Goal: Task Accomplishment & Management: Manage account settings

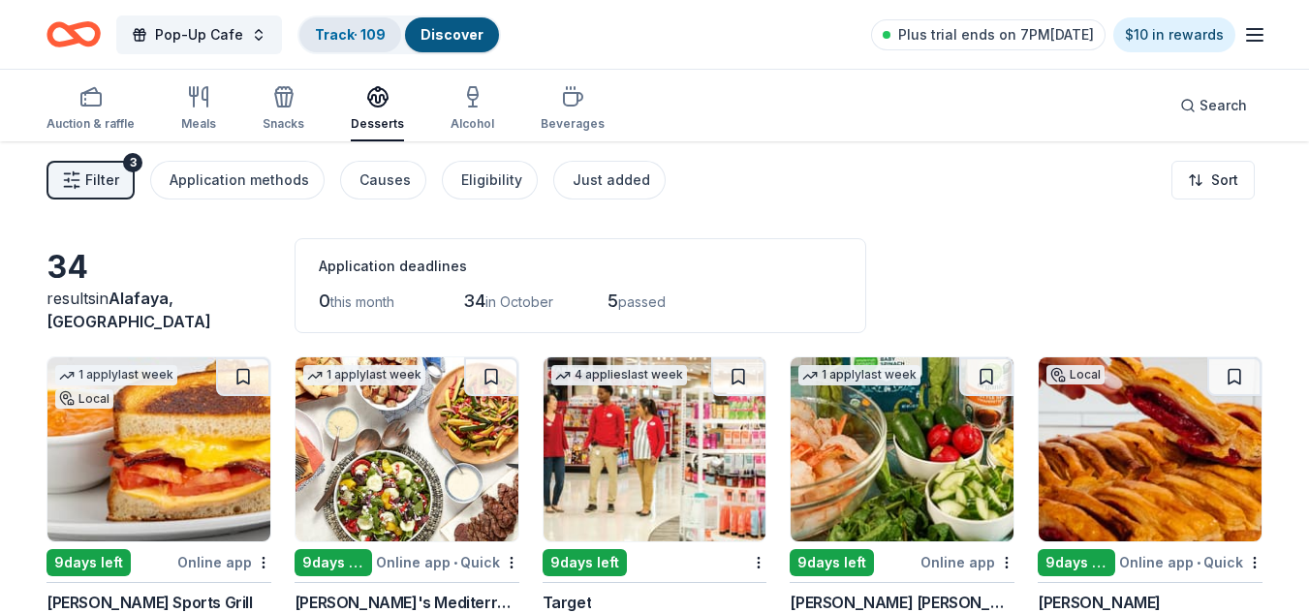
click at [335, 31] on link "Track · 109" at bounding box center [350, 34] width 71 height 16
click at [348, 38] on link "Track · 109" at bounding box center [350, 34] width 71 height 16
click at [405, 27] on div "Discover" at bounding box center [452, 34] width 94 height 35
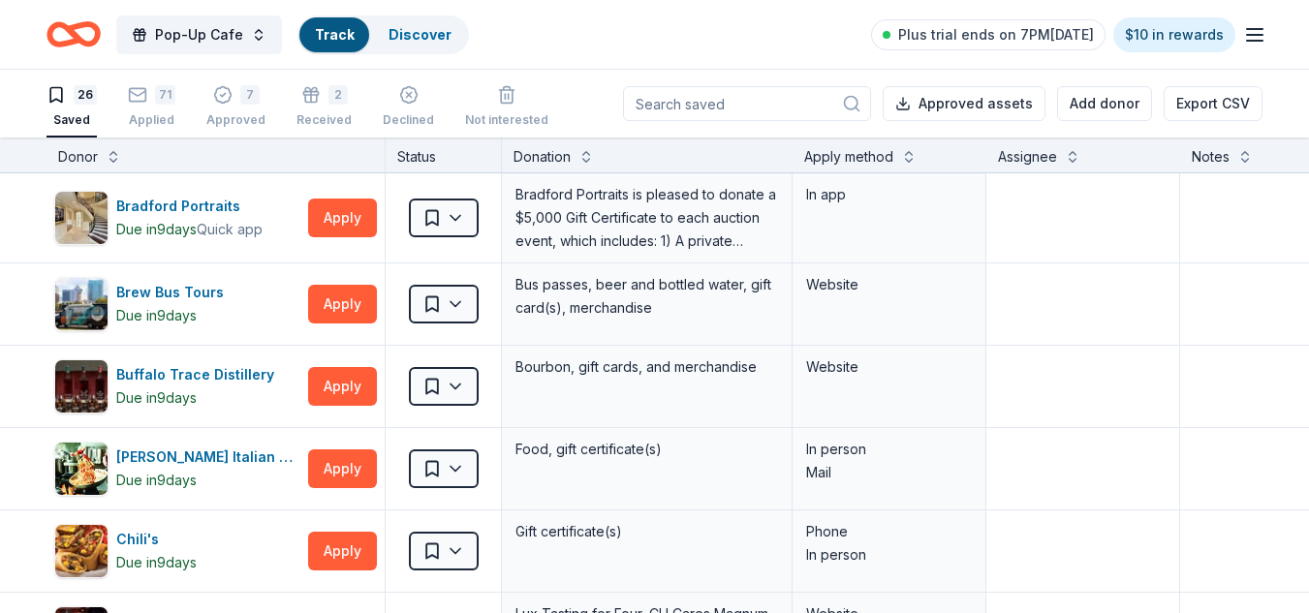
scroll to position [1, 0]
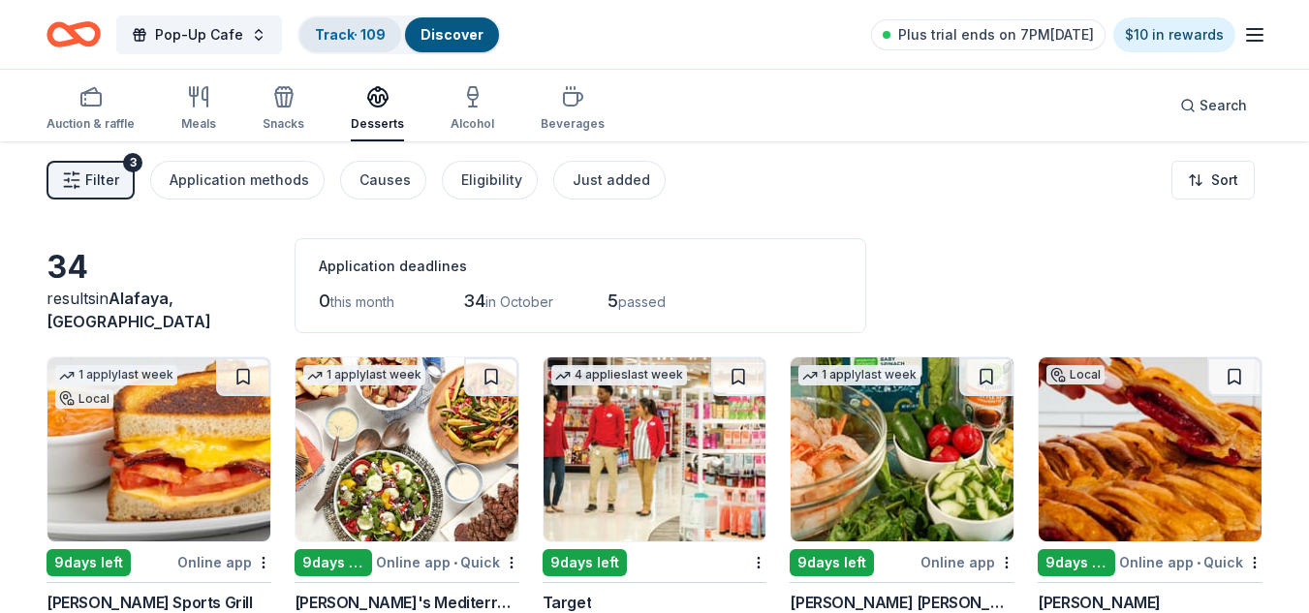
click at [361, 26] on link "Track · 109" at bounding box center [350, 34] width 71 height 16
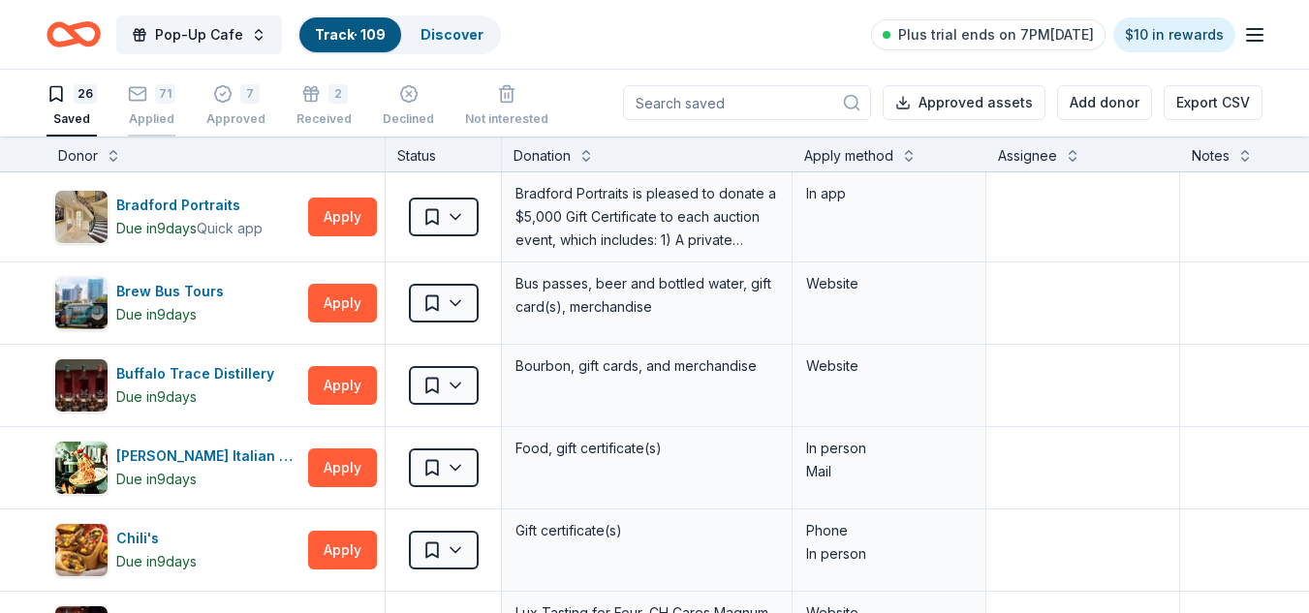
click at [160, 98] on div "71" at bounding box center [165, 93] width 20 height 19
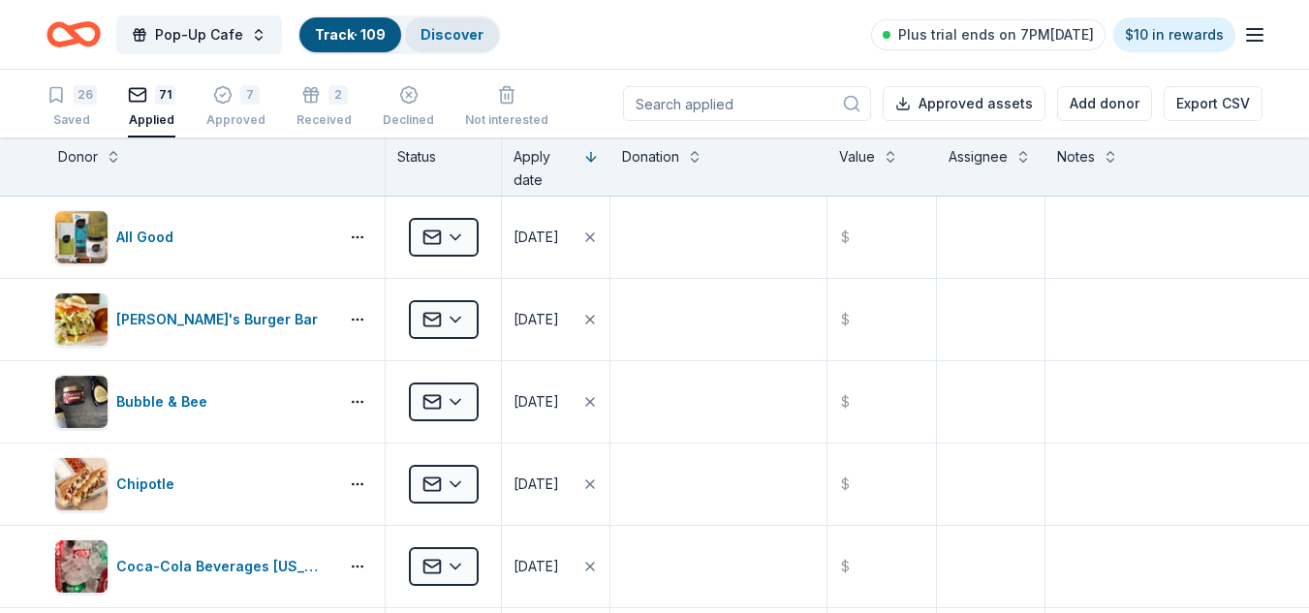
click at [460, 45] on div "Discover" at bounding box center [452, 34] width 94 height 35
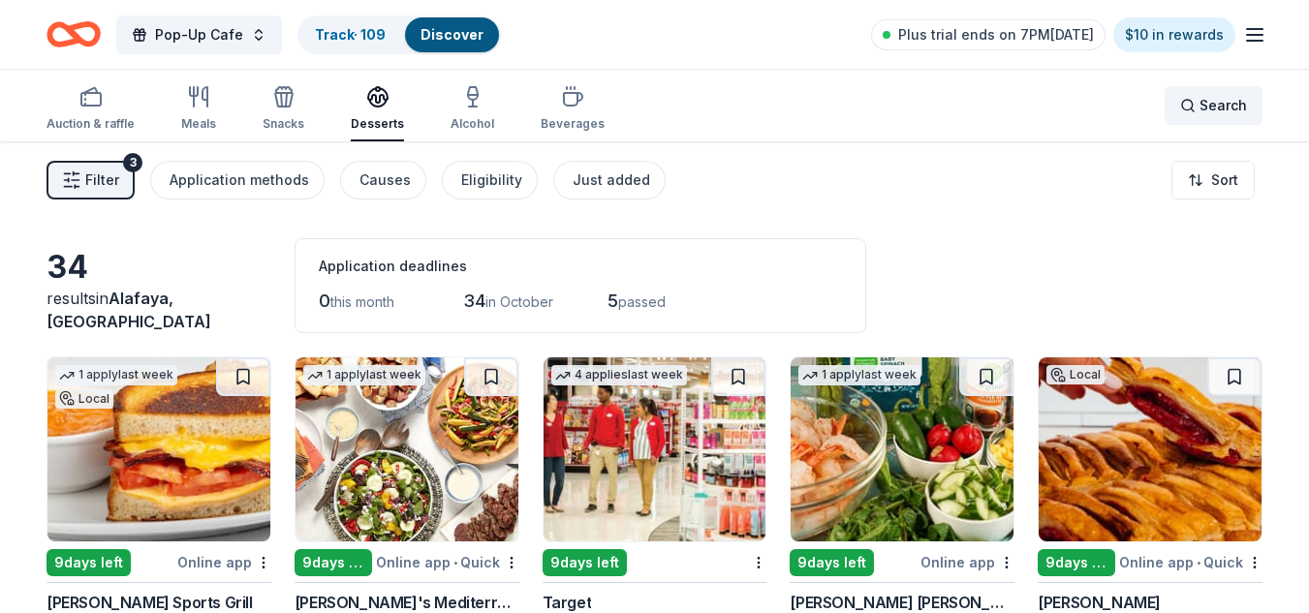
click at [1208, 108] on span "Search" at bounding box center [1223, 105] width 47 height 23
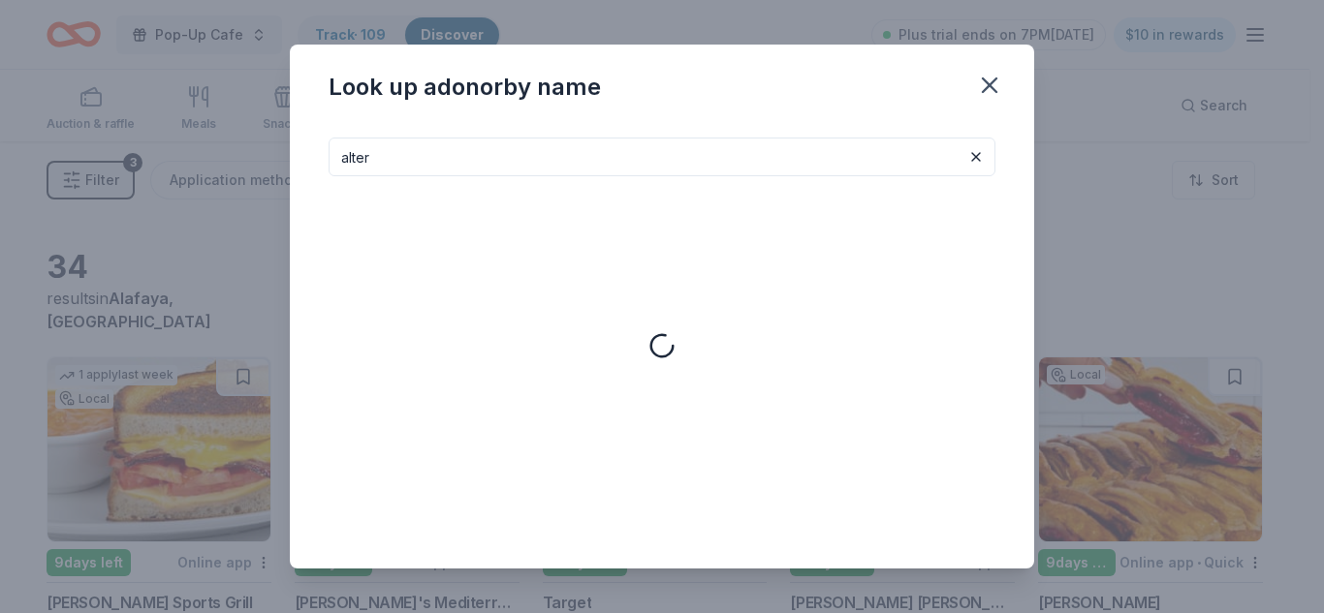
type input "alter"
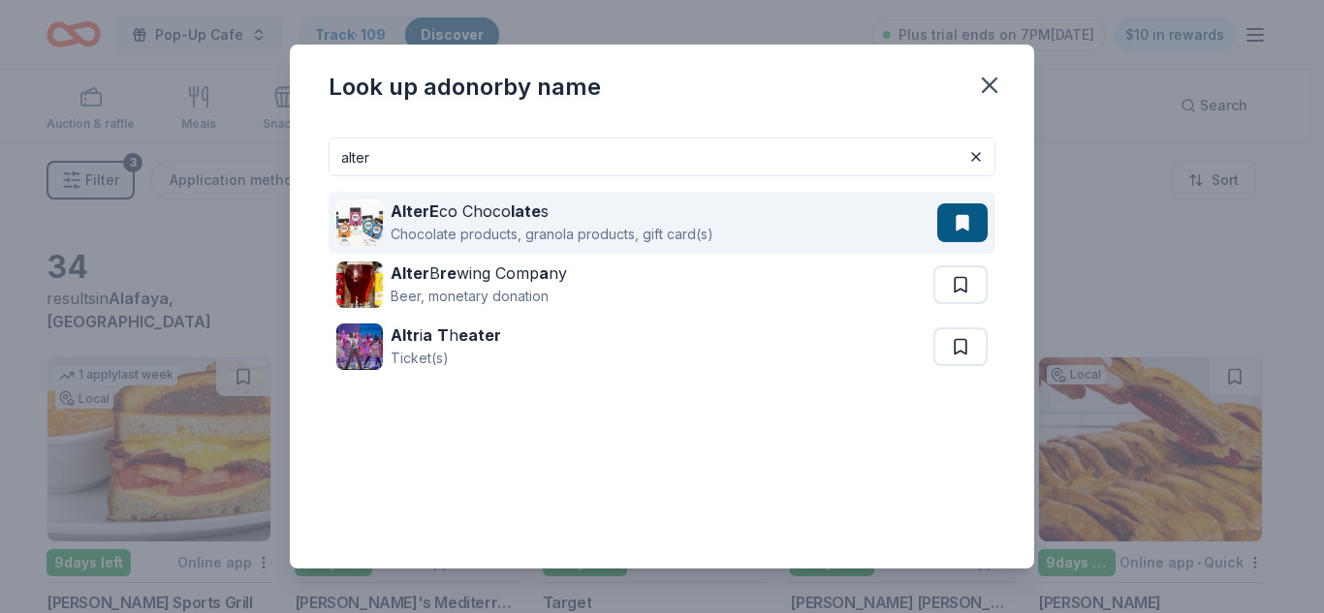
click at [642, 215] on div "AlterE co Choco late s" at bounding box center [552, 211] width 323 height 23
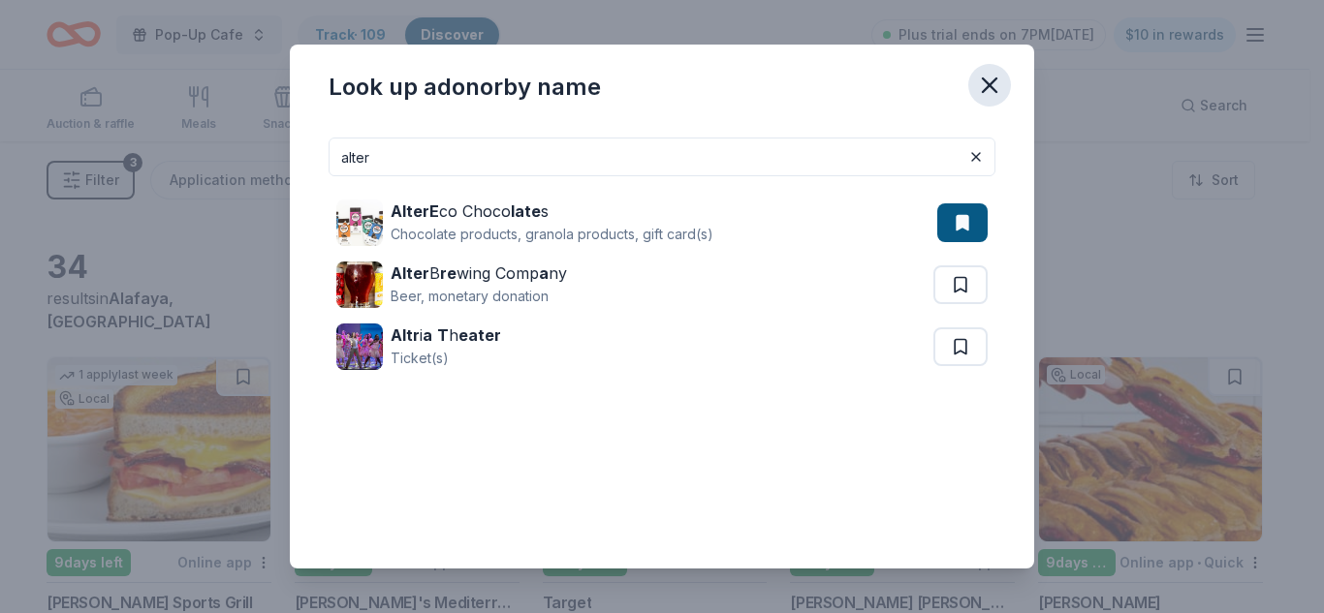
click at [988, 77] on icon "button" at bounding box center [989, 85] width 27 height 27
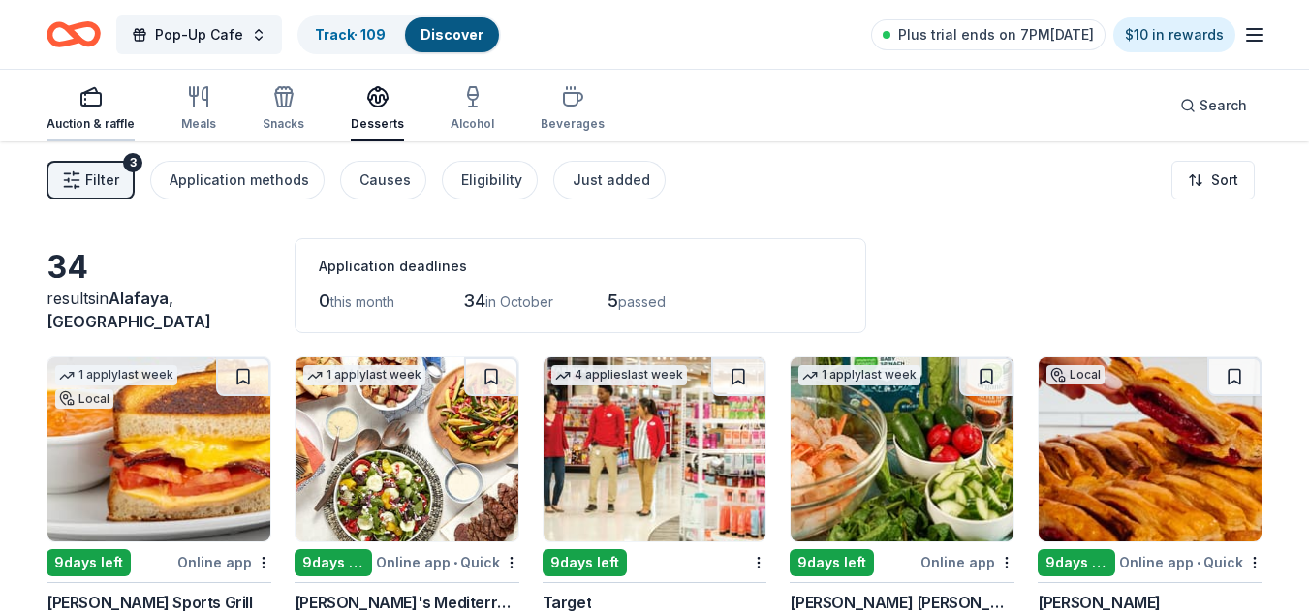
click at [98, 91] on icon "button" at bounding box center [90, 96] width 23 height 23
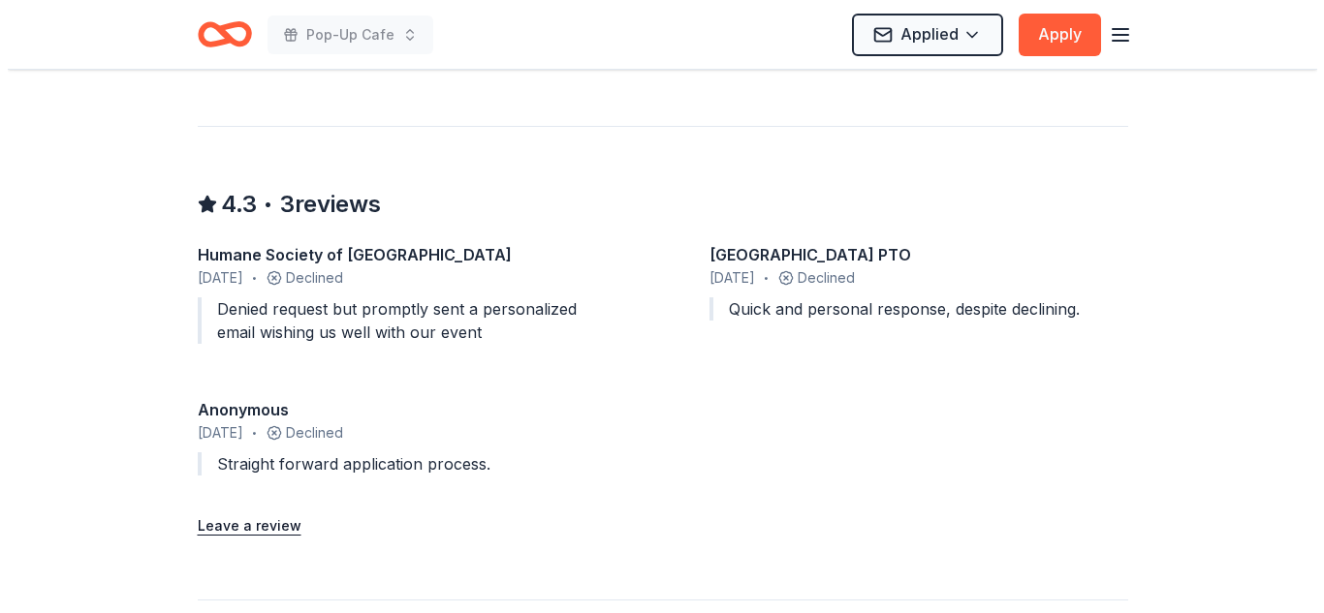
scroll to position [1578, 0]
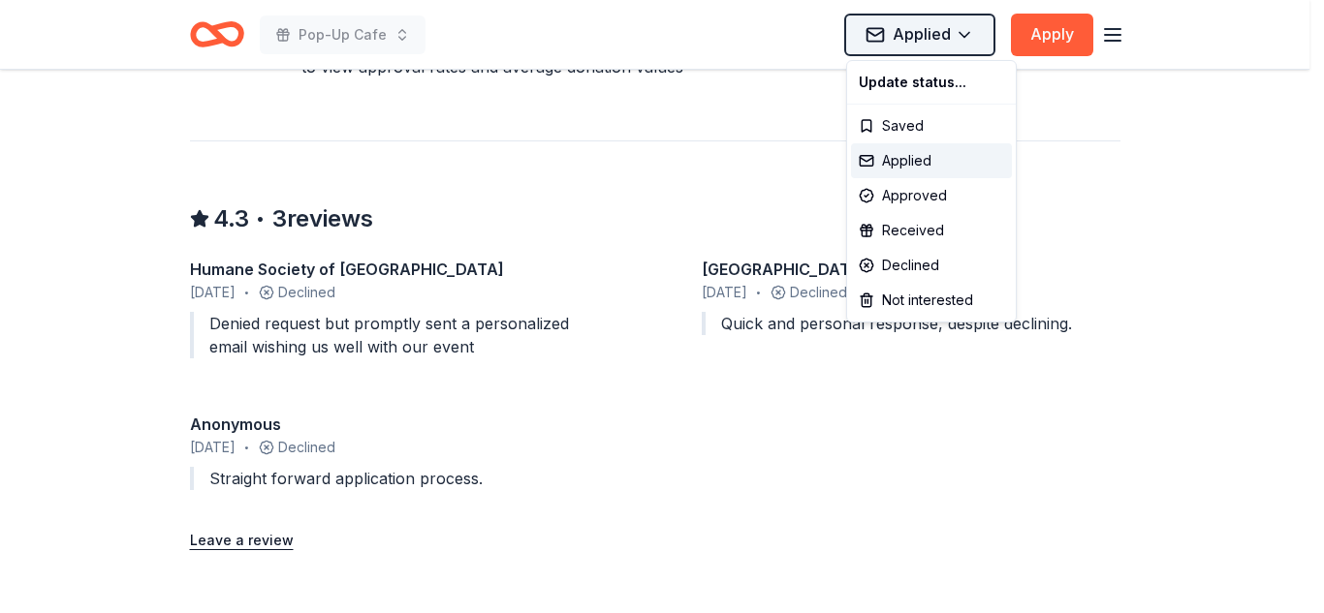
click at [920, 269] on div "Declined" at bounding box center [931, 265] width 161 height 35
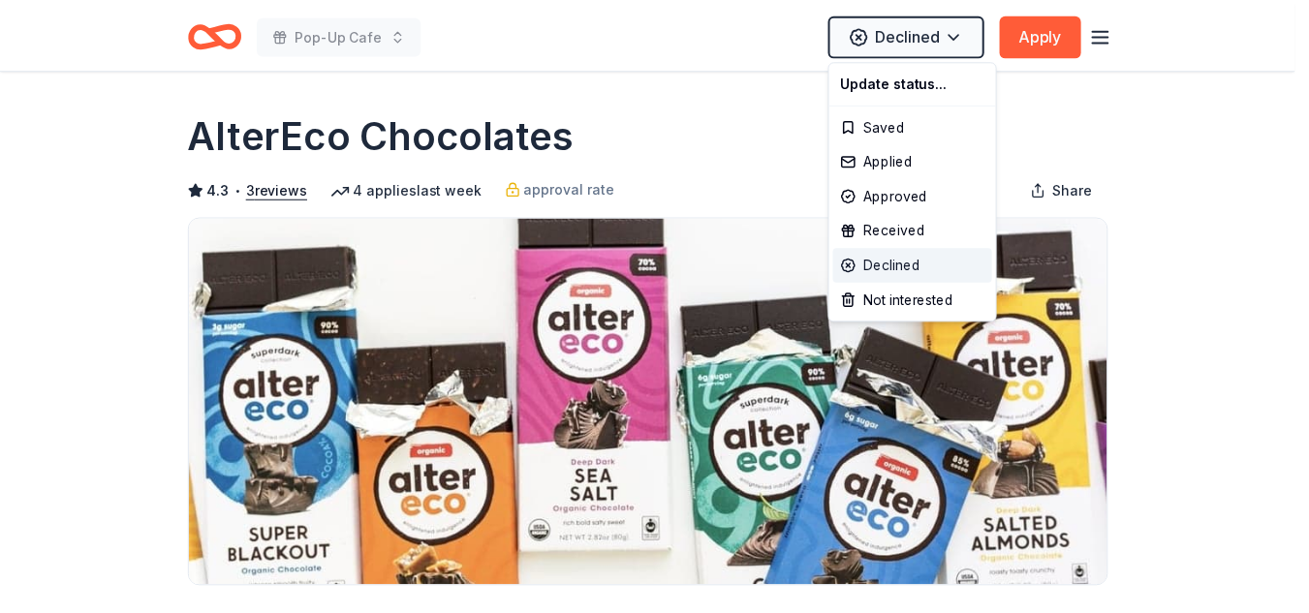
scroll to position [0, 0]
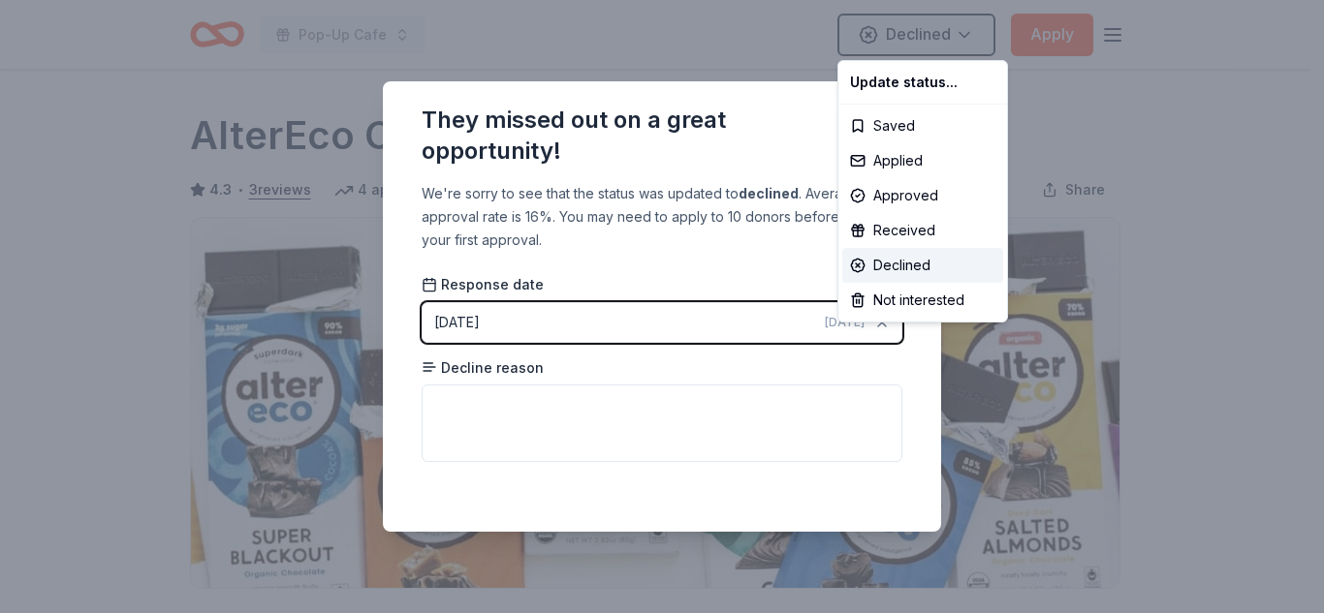
click at [604, 436] on html "Pop-Up Cafe Declined Apply Due [DATE] Share AlterEco Chocolates 4.3 • 3 reviews…" at bounding box center [662, 306] width 1324 height 613
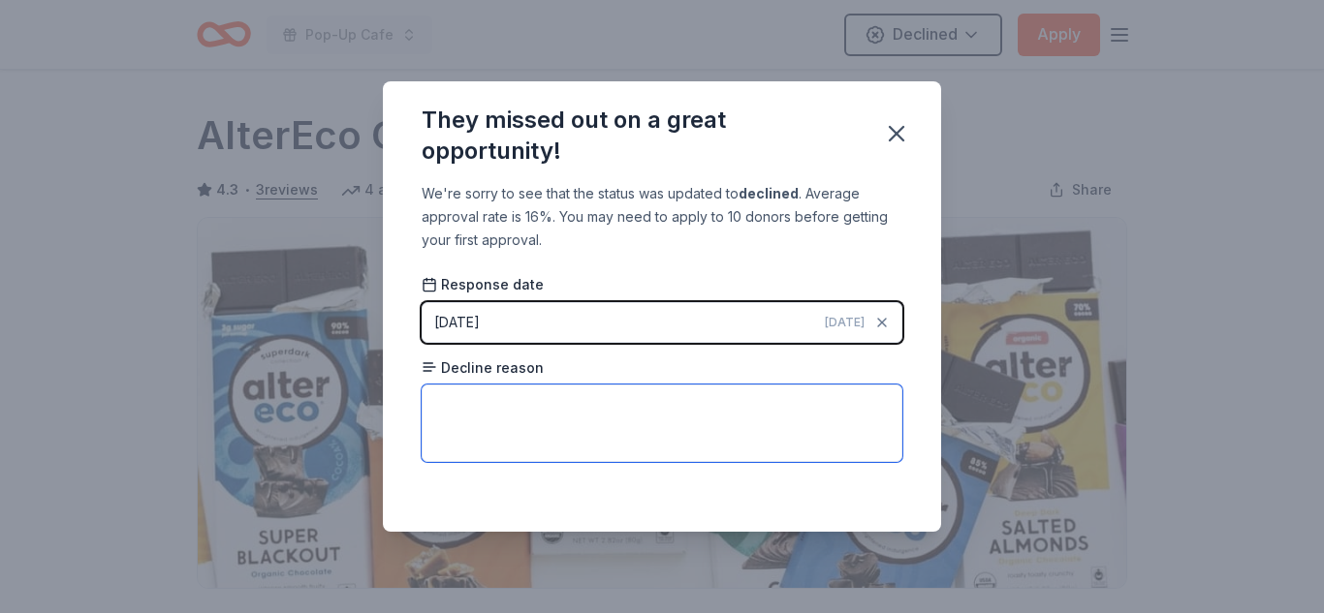
click at [604, 436] on textarea at bounding box center [662, 424] width 481 height 78
type textarea "Limited Stock"
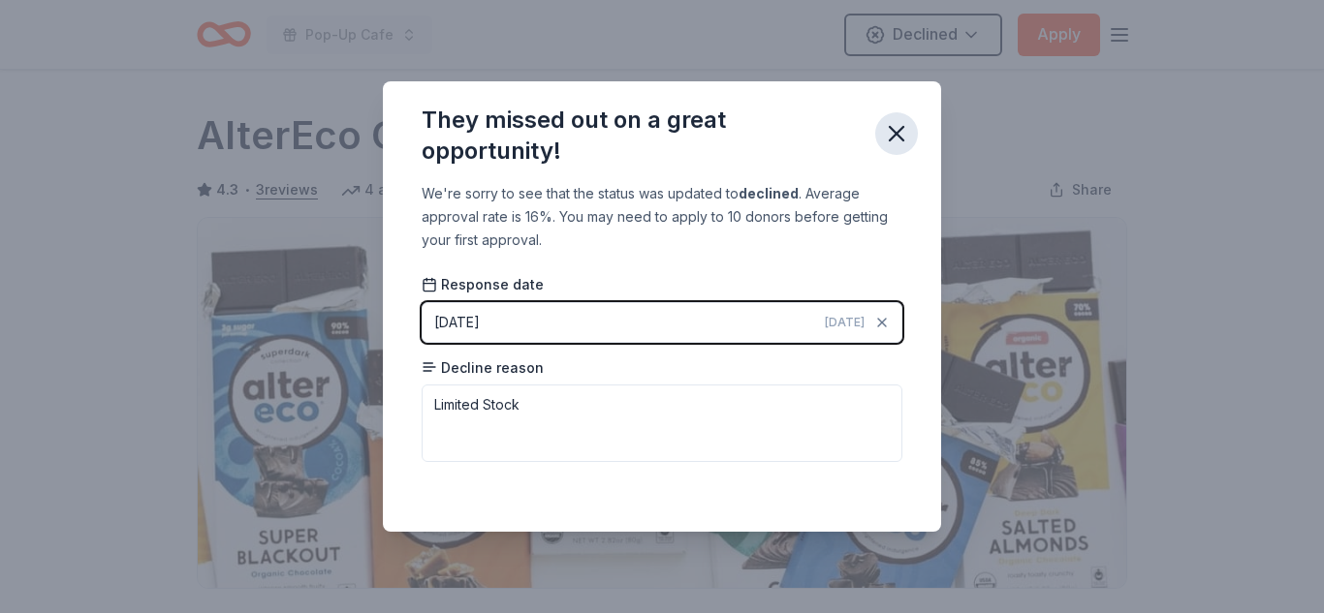
click at [900, 132] on icon "button" at bounding box center [896, 133] width 27 height 27
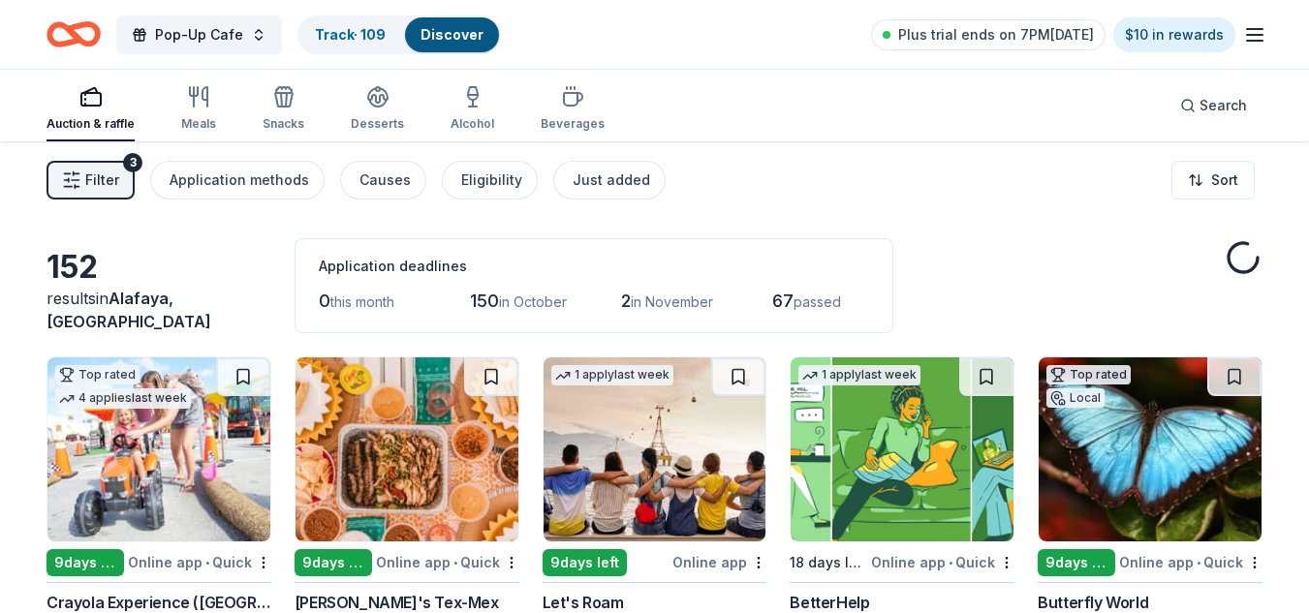
scroll to position [1329, 0]
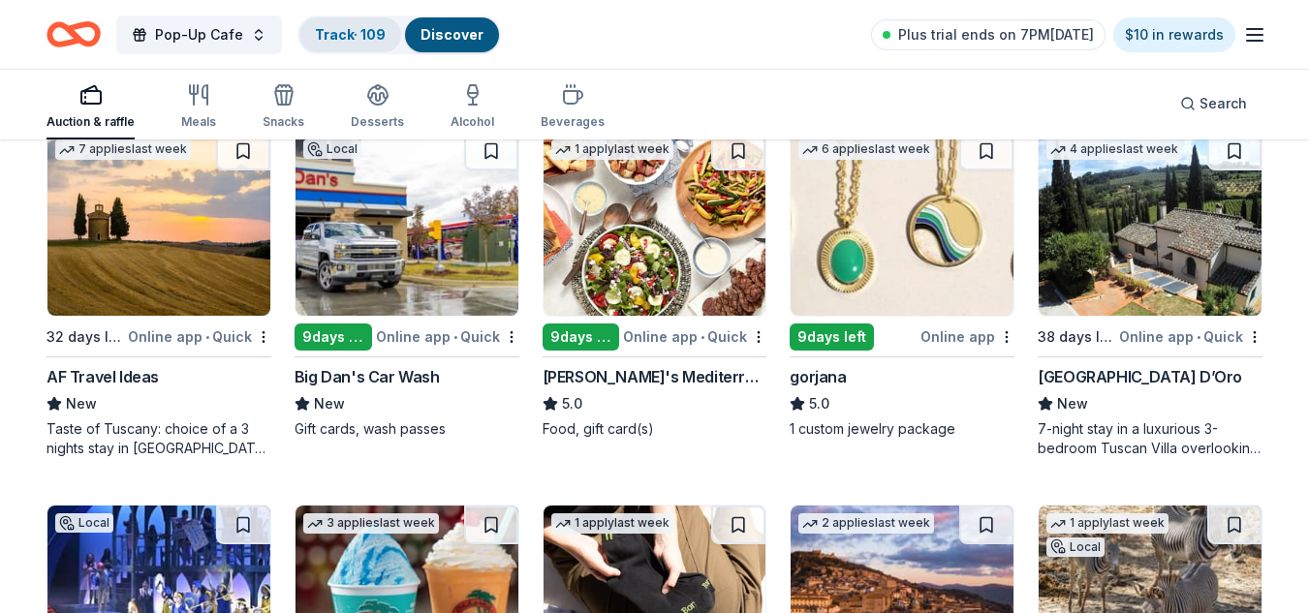
click at [355, 26] on link "Track · 109" at bounding box center [350, 34] width 71 height 16
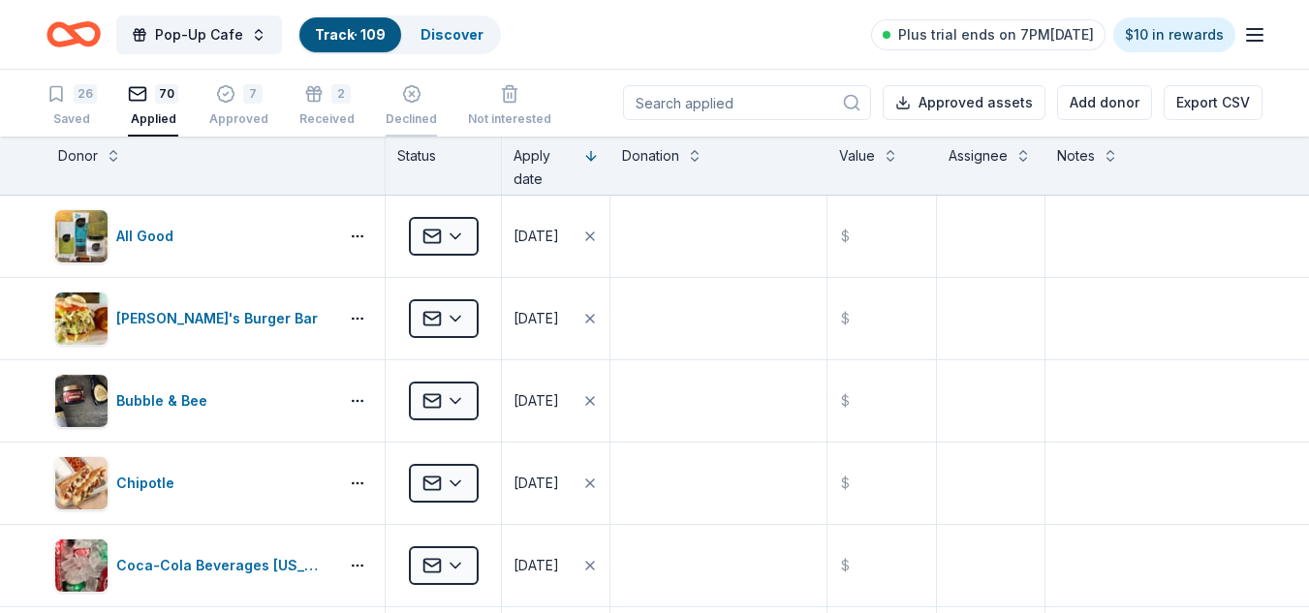
click at [412, 118] on div "Declined" at bounding box center [411, 119] width 51 height 16
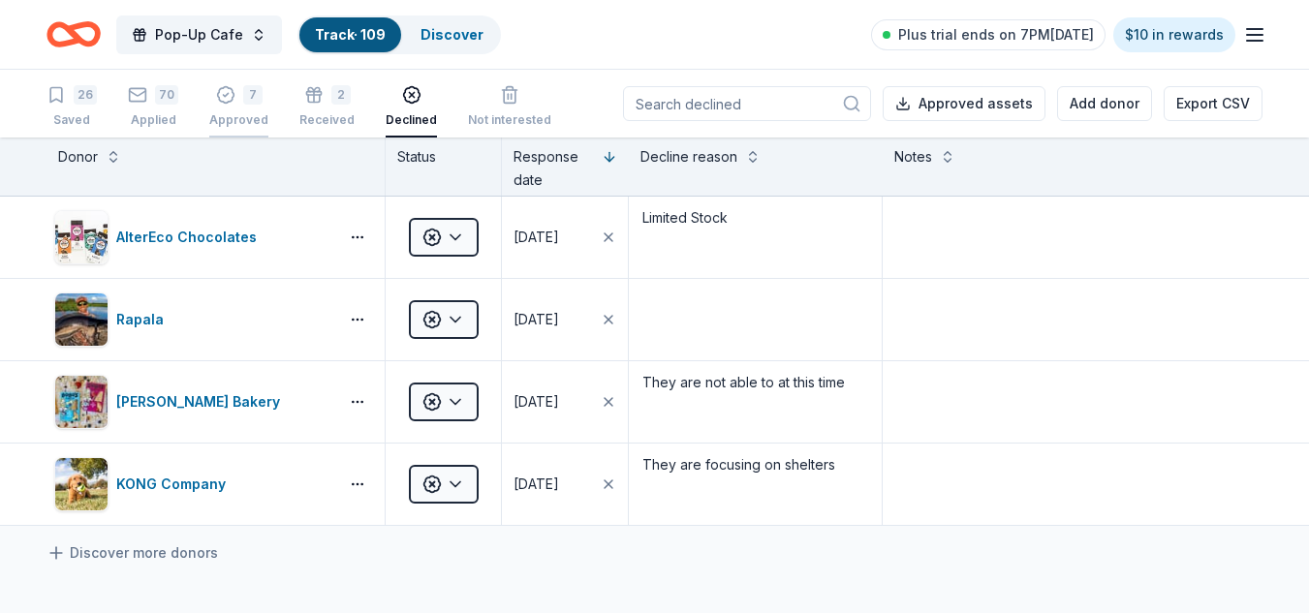
click at [250, 113] on div "Approved" at bounding box center [238, 120] width 59 height 16
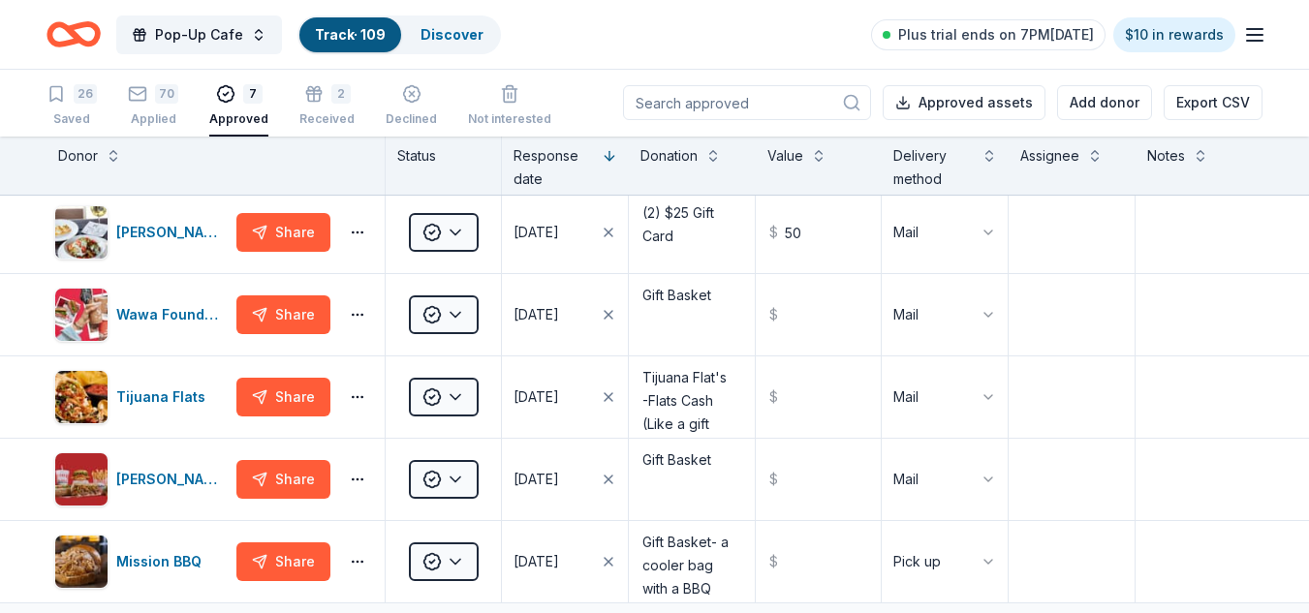
scroll to position [164, 0]
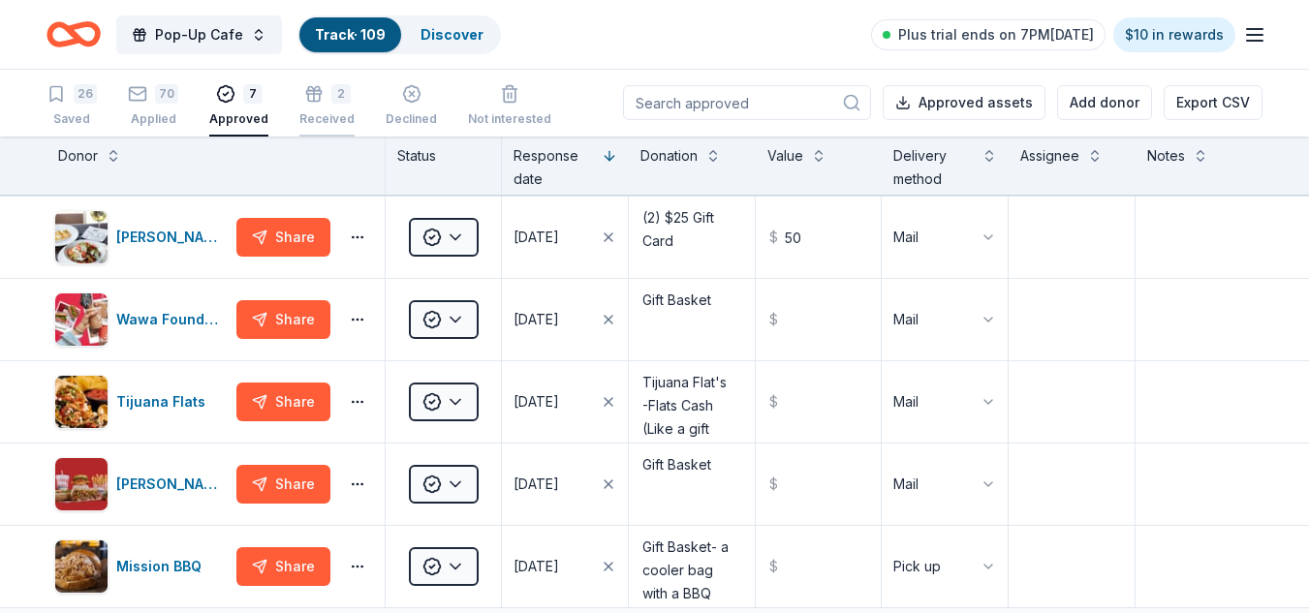
click at [313, 106] on div "2 Received" at bounding box center [326, 105] width 55 height 43
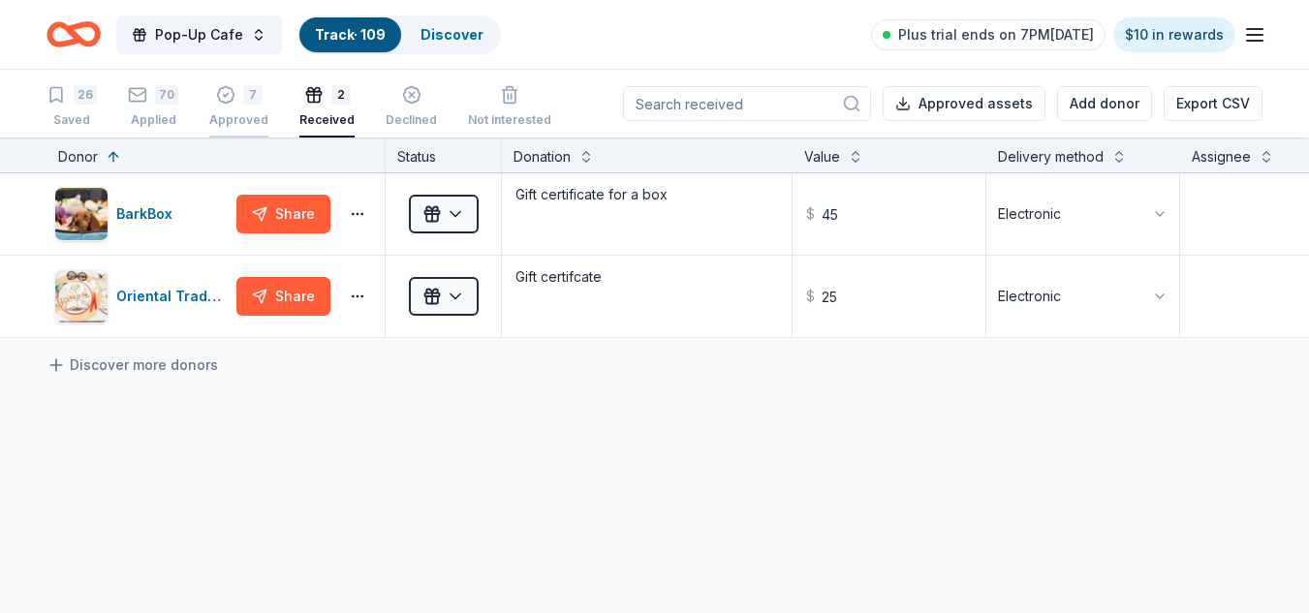
click at [234, 111] on div "7 Approved" at bounding box center [238, 106] width 59 height 43
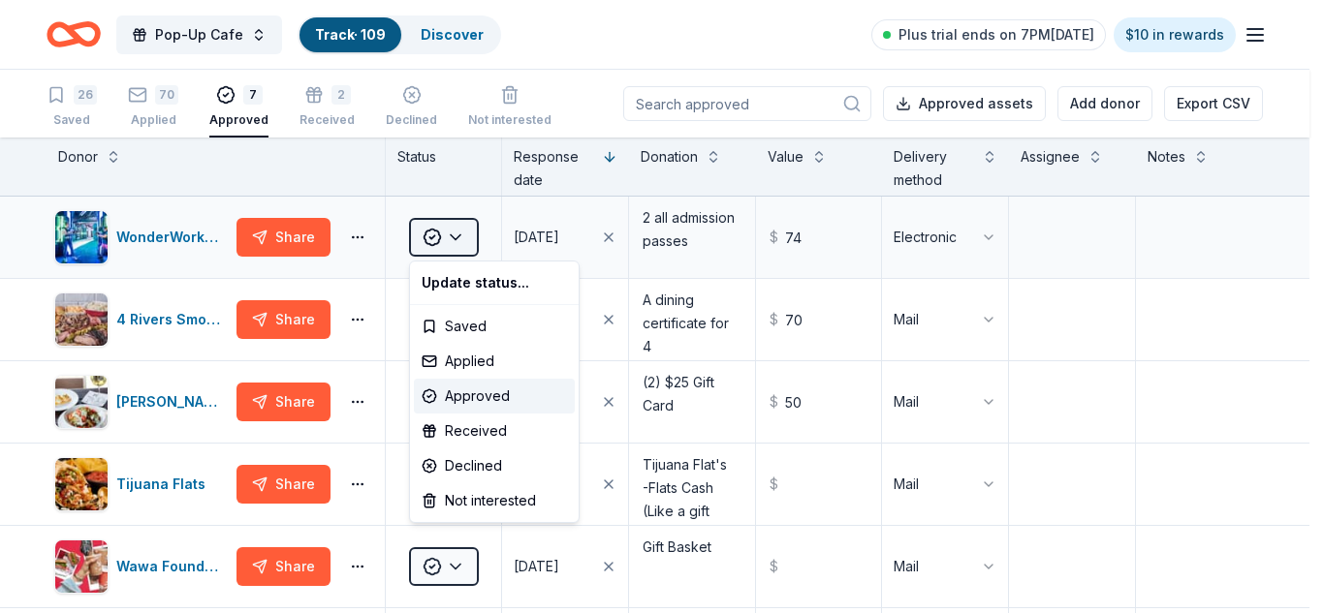
click at [465, 237] on html "Pop-Up Cafe Track · 109 Discover Plus trial ends on 7PM[DATE] $10 in rewards 26…" at bounding box center [662, 306] width 1324 height 613
click at [497, 429] on div "Received" at bounding box center [494, 431] width 161 height 35
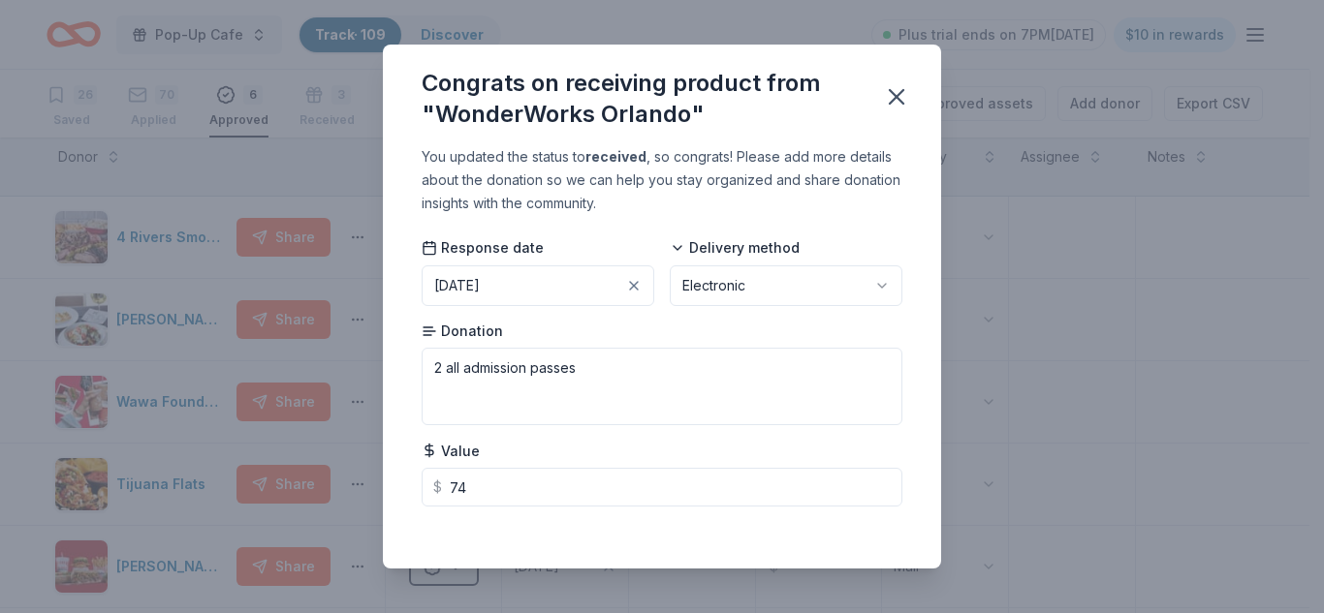
click at [707, 305] on html "Pop-Up Cafe Track · 109 Discover Plus trial ends on 7PM[DATE] $10 in rewards 26…" at bounding box center [662, 306] width 1324 height 613
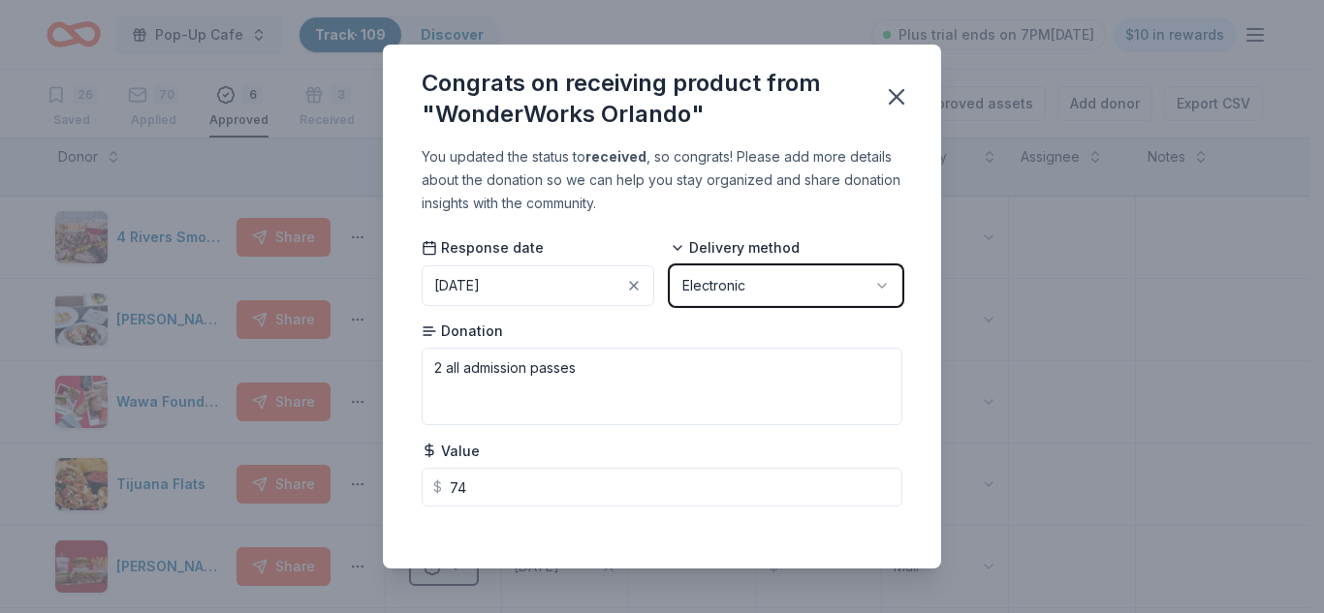
click at [707, 305] on html "Pop-Up Cafe Track · 109 Discover Plus trial ends on 7PM[DATE] $10 in rewards 26…" at bounding box center [662, 306] width 1324 height 613
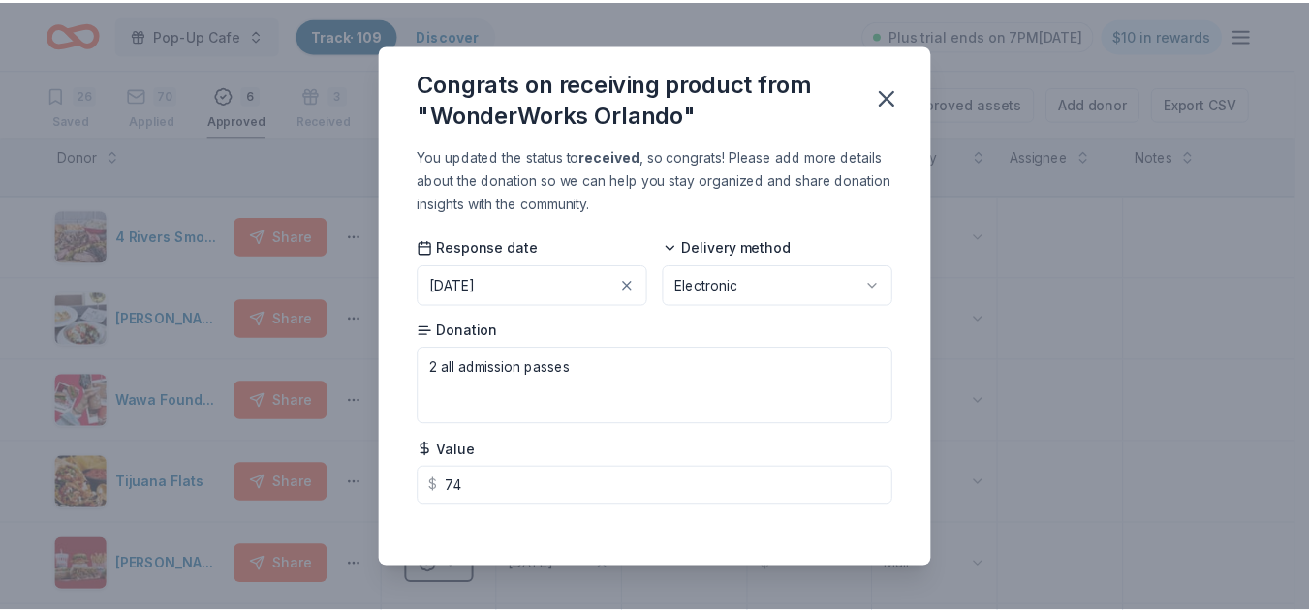
scroll to position [8, 0]
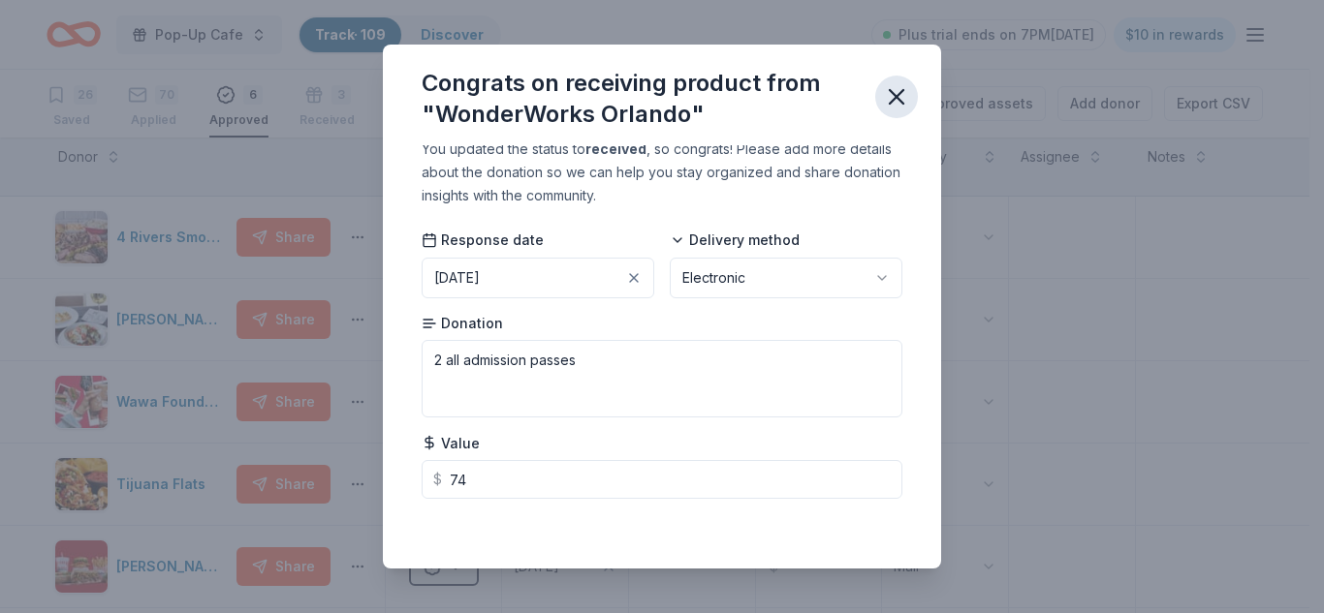
click at [903, 100] on icon "button" at bounding box center [896, 96] width 27 height 27
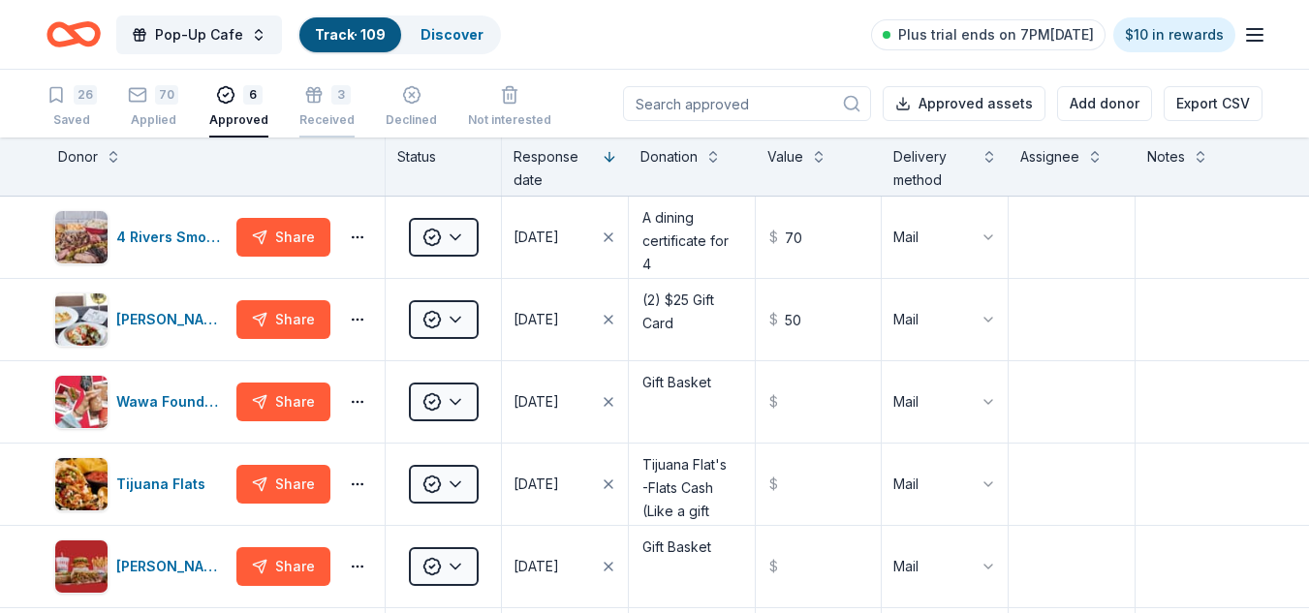
click at [314, 95] on icon "button" at bounding box center [313, 85] width 19 height 19
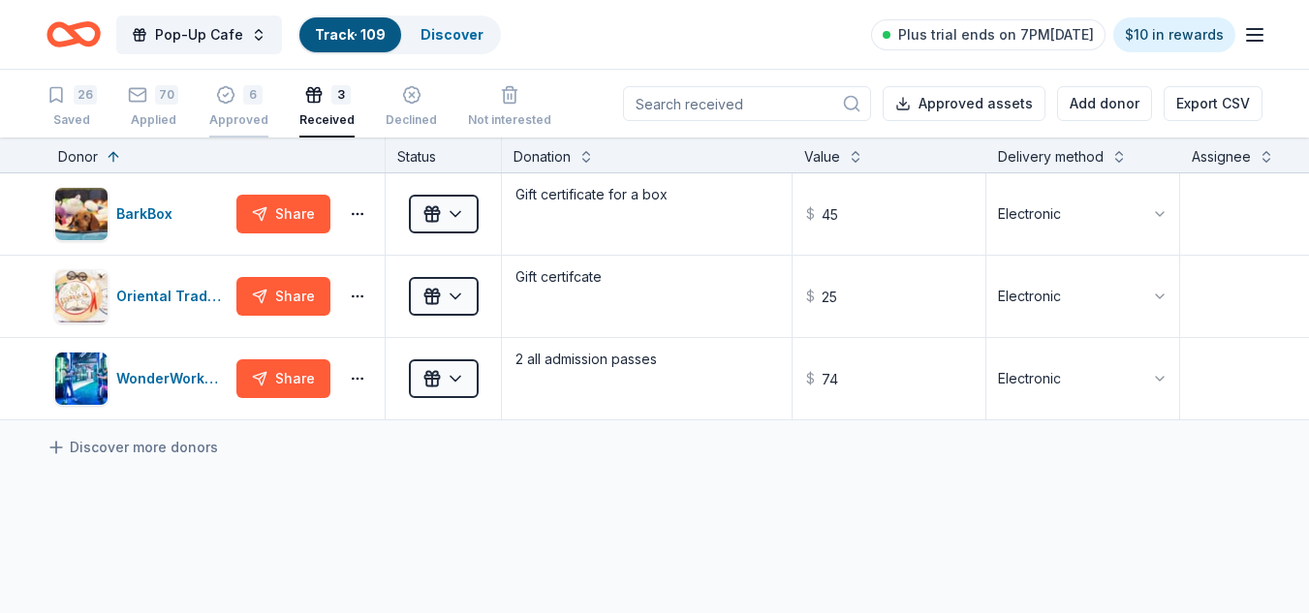
click at [241, 116] on div "Approved" at bounding box center [238, 120] width 59 height 16
